Goal: Task Accomplishment & Management: Use online tool/utility

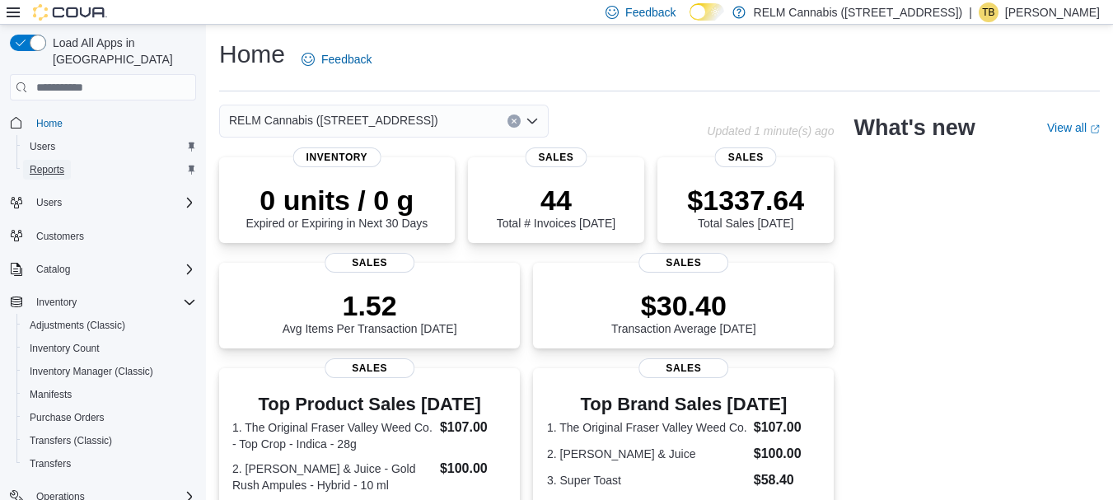
click at [56, 163] on span "Reports" at bounding box center [47, 169] width 35 height 13
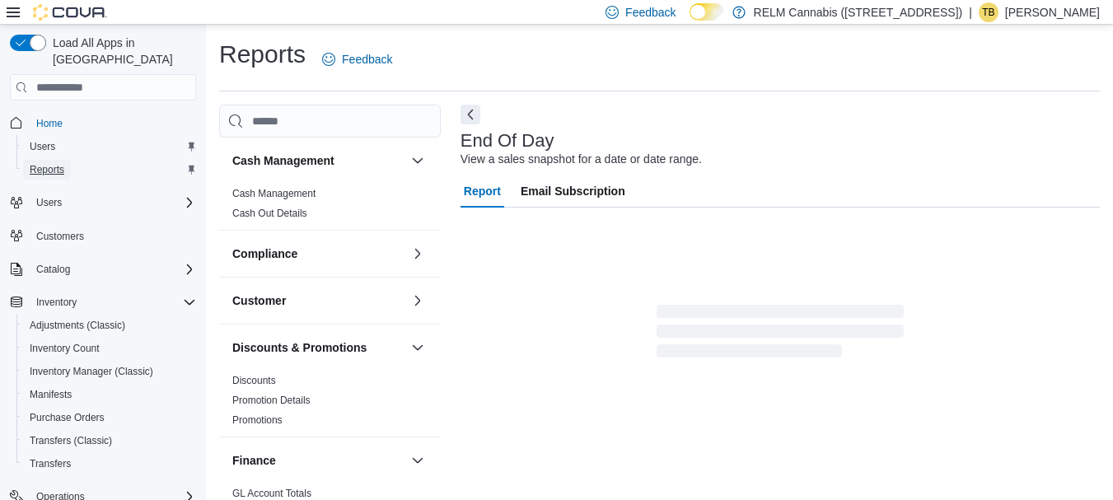
scroll to position [26, 0]
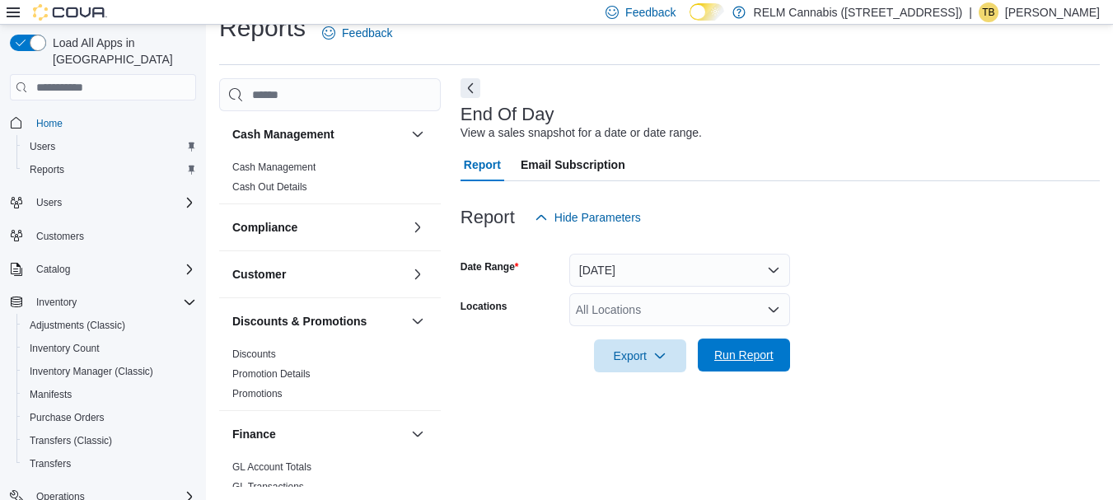
click at [729, 347] on span "Run Report" at bounding box center [744, 355] width 73 height 33
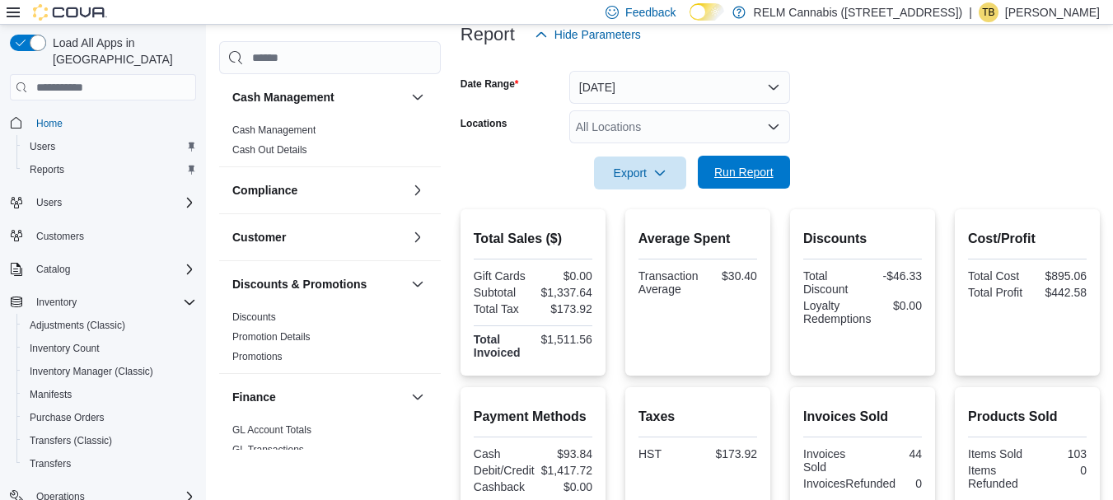
scroll to position [210, 0]
